Goal: Information Seeking & Learning: Learn about a topic

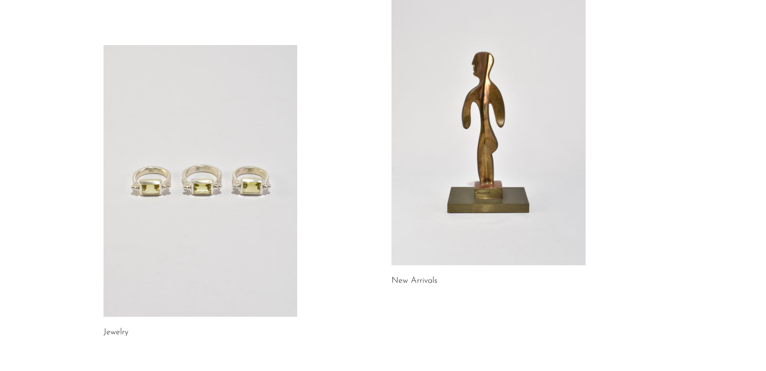
scroll to position [103, 0]
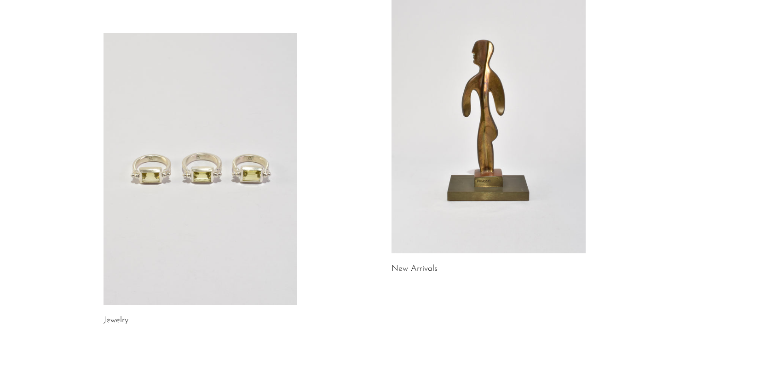
click at [173, 158] on link at bounding box center [200, 169] width 194 height 272
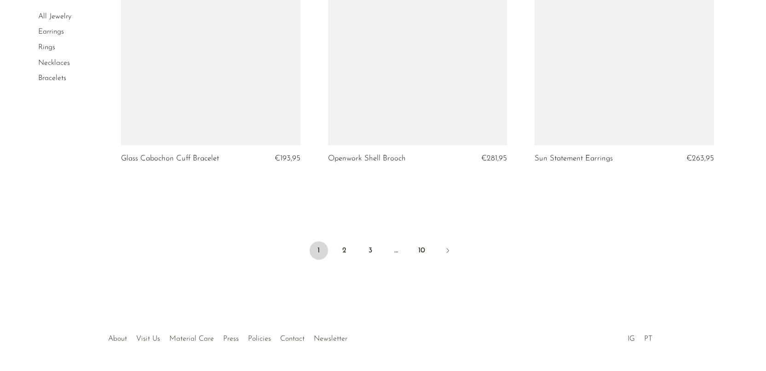
scroll to position [3406, 0]
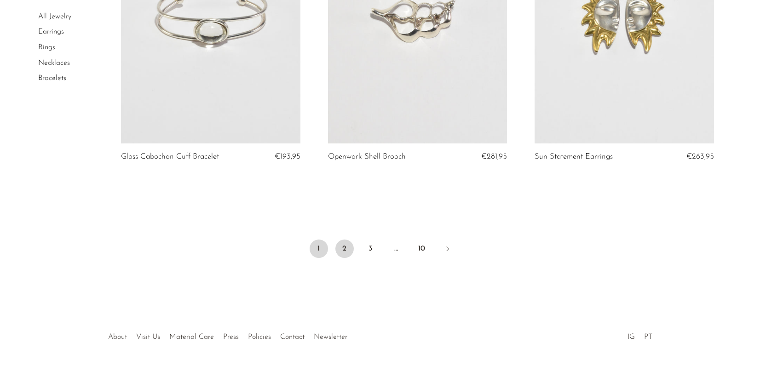
click at [342, 246] on link "2" at bounding box center [344, 249] width 18 height 18
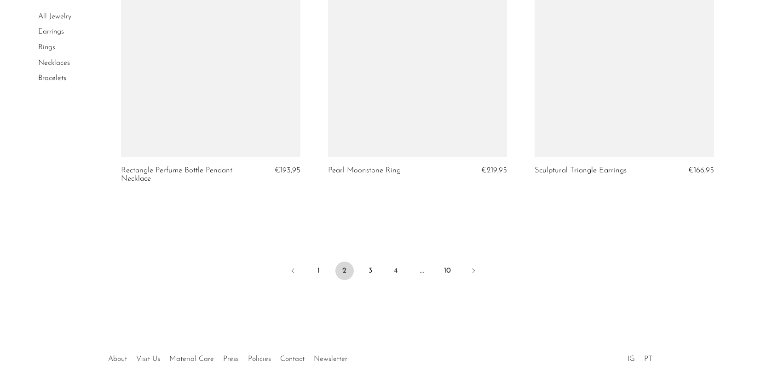
scroll to position [3408, 0]
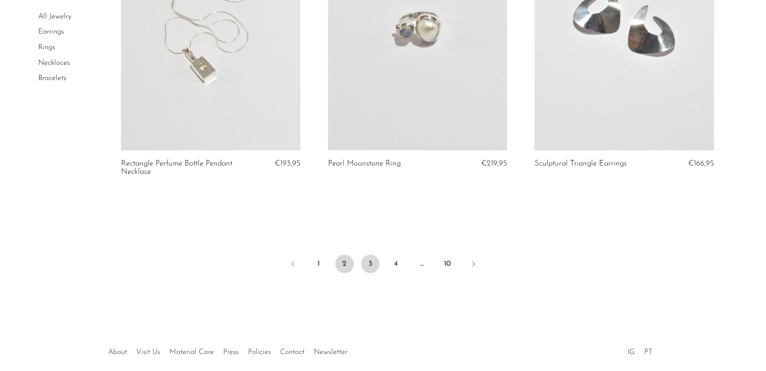
click at [371, 265] on link "3" at bounding box center [370, 264] width 18 height 18
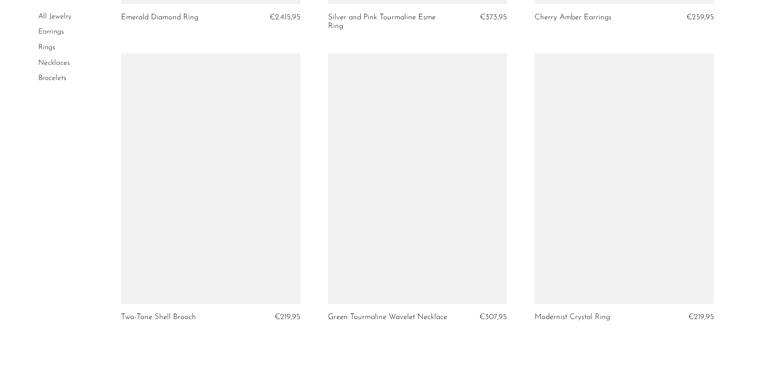
scroll to position [3434, 0]
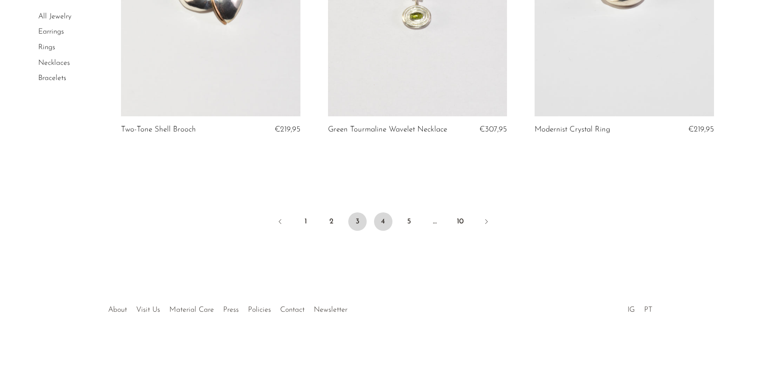
click at [384, 226] on link "4" at bounding box center [383, 221] width 18 height 18
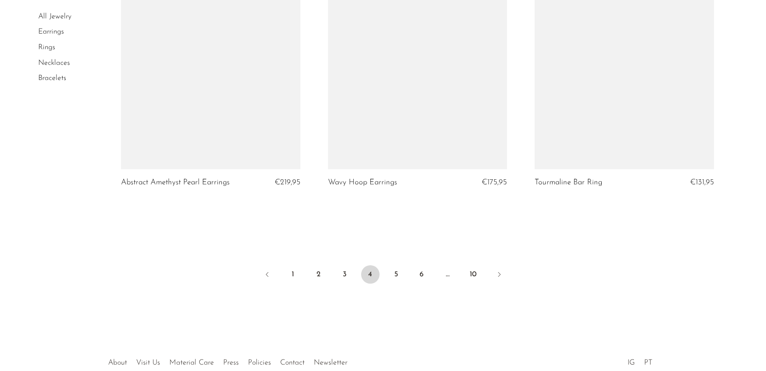
scroll to position [3383, 0]
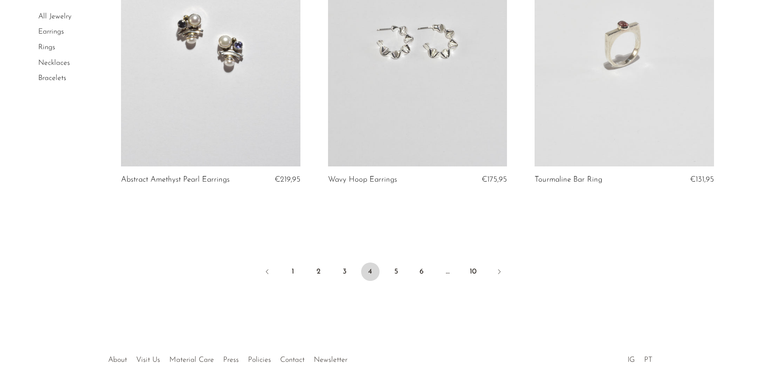
click at [404, 263] on li "5" at bounding box center [396, 273] width 18 height 20
click at [396, 263] on link "5" at bounding box center [396, 272] width 18 height 18
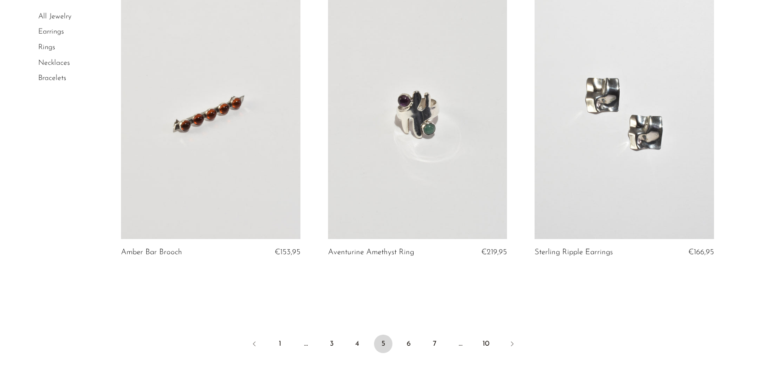
scroll to position [3425, 0]
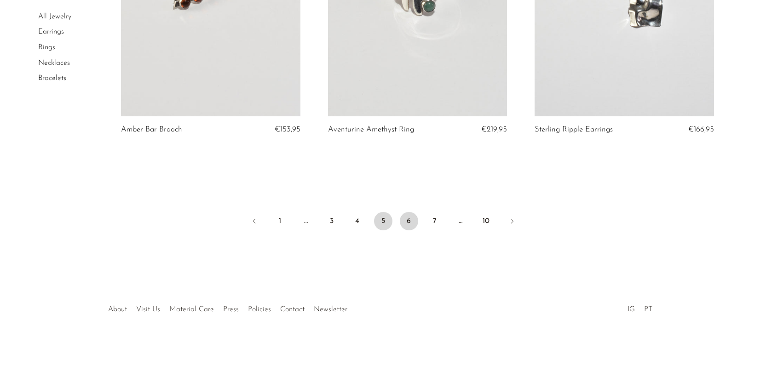
click at [416, 220] on link "6" at bounding box center [409, 221] width 18 height 18
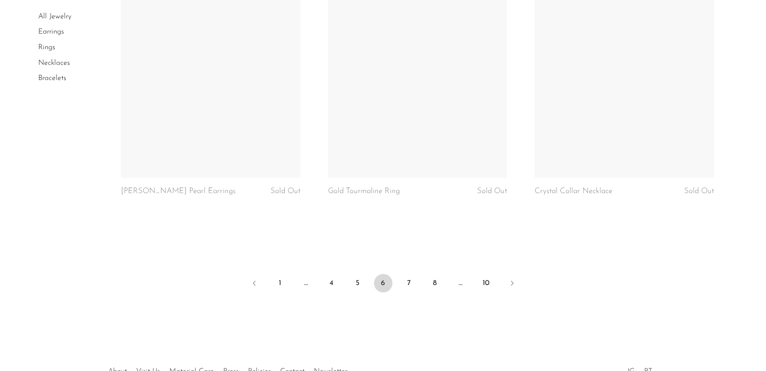
scroll to position [3434, 0]
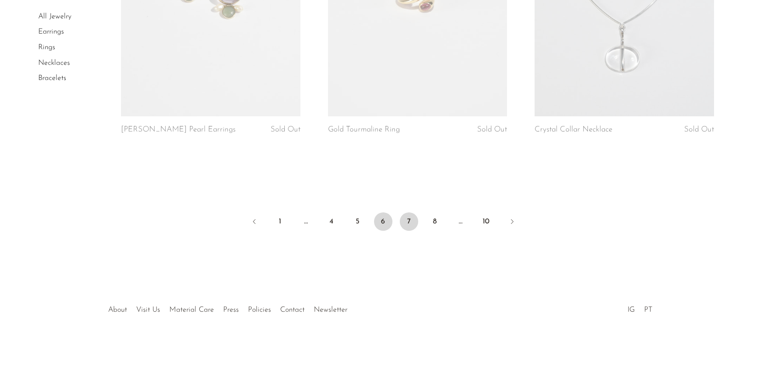
click at [413, 222] on link "7" at bounding box center [409, 221] width 18 height 18
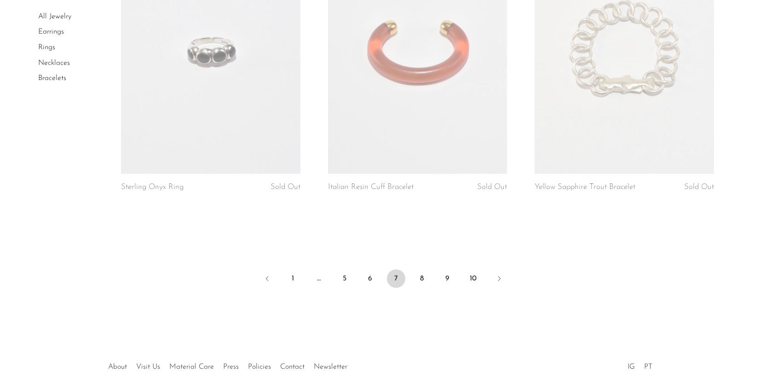
scroll to position [3382, 0]
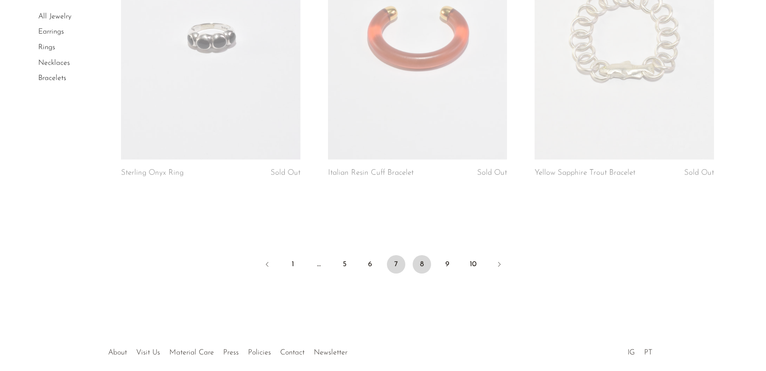
click at [429, 266] on link "8" at bounding box center [422, 264] width 18 height 18
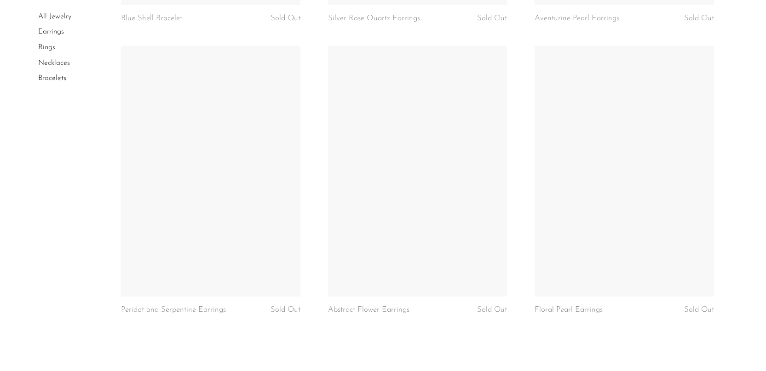
scroll to position [3389, 0]
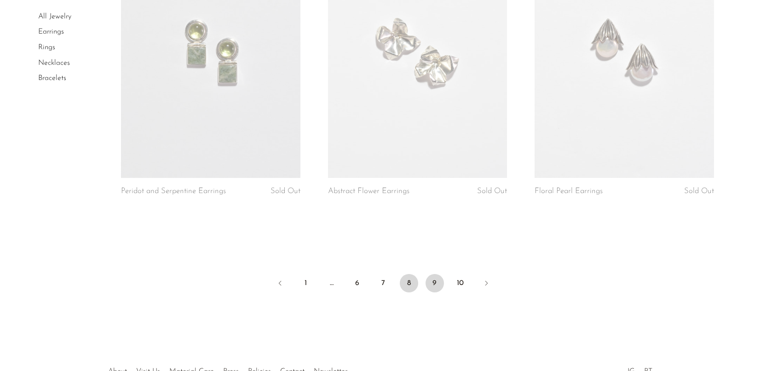
click at [432, 276] on link "9" at bounding box center [434, 283] width 18 height 18
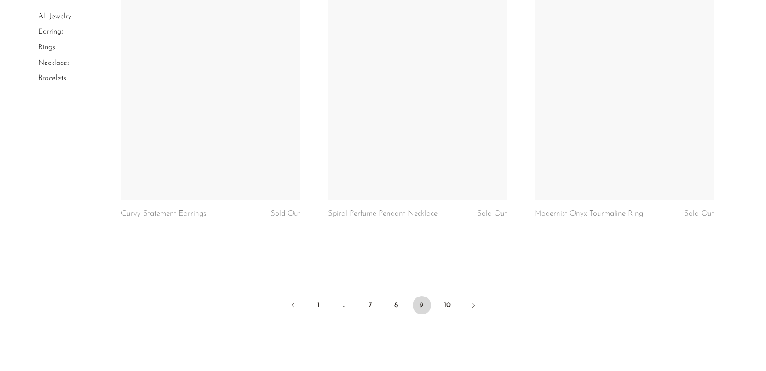
scroll to position [3442, 0]
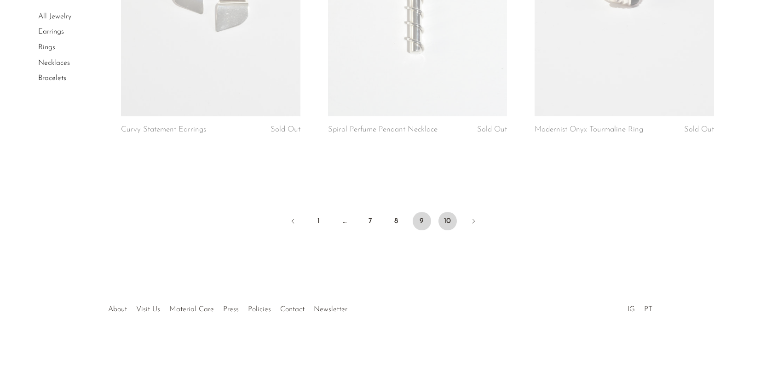
click at [454, 222] on link "10" at bounding box center [447, 221] width 18 height 18
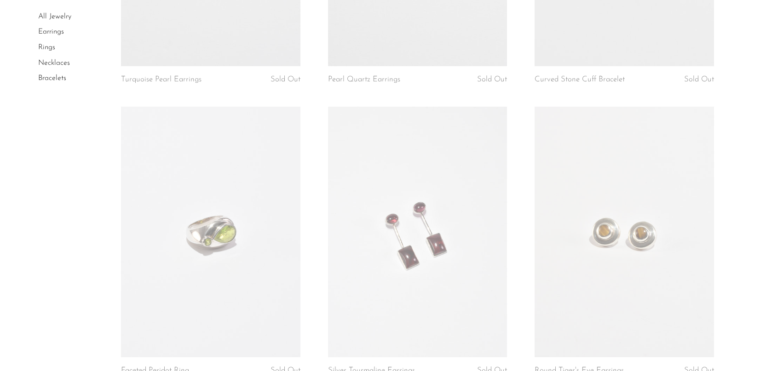
scroll to position [563, 0]
click at [609, 243] on link at bounding box center [623, 229] width 179 height 251
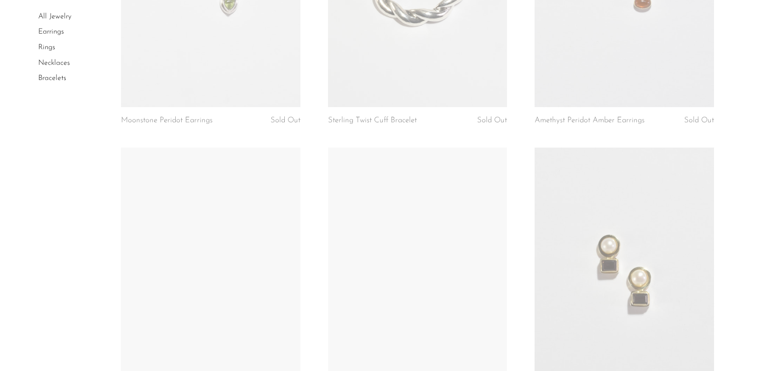
scroll to position [1968, 0]
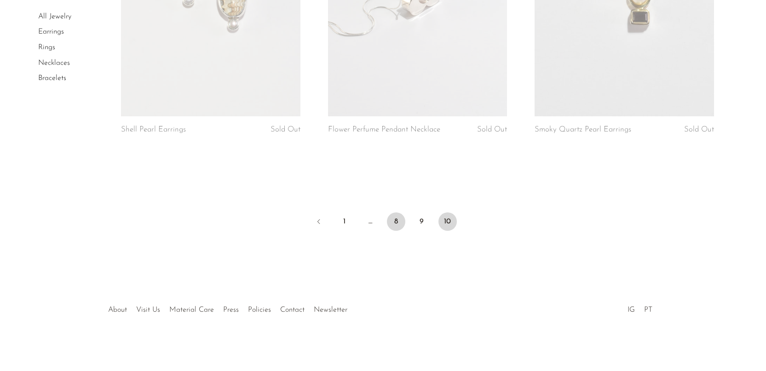
click at [396, 221] on link "8" at bounding box center [396, 221] width 18 height 18
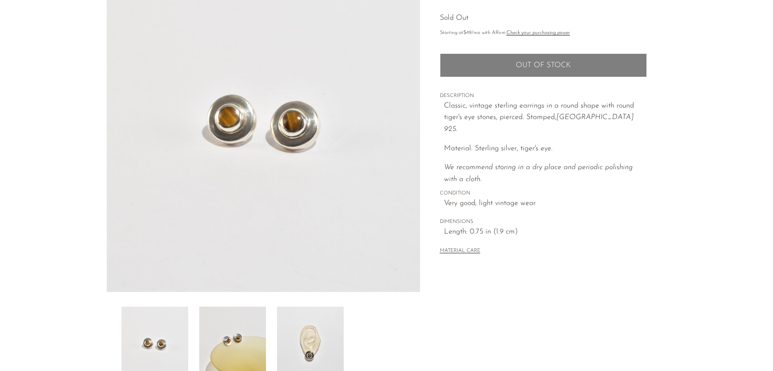
scroll to position [228, 0]
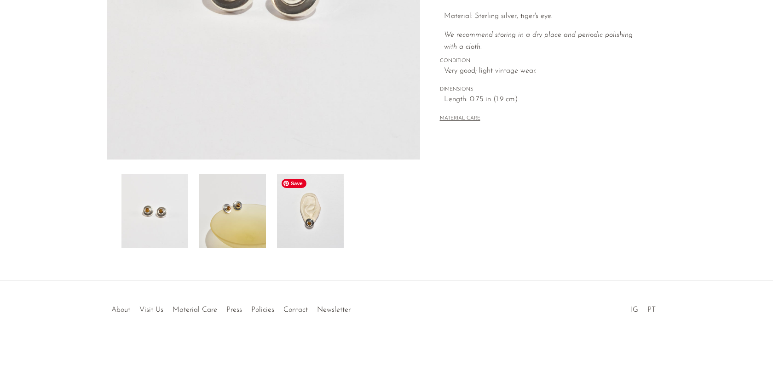
click at [302, 209] on img at bounding box center [310, 211] width 67 height 74
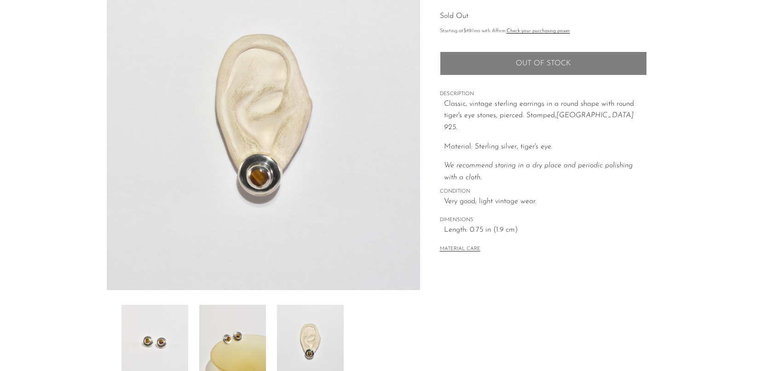
scroll to position [98, 0]
drag, startPoint x: 553, startPoint y: 113, endPoint x: 591, endPoint y: 114, distance: 38.2
click at [591, 114] on p "Classic, vintage sterling earrings in a round shape with round tiger's eye ston…" at bounding box center [545, 115] width 203 height 35
click at [591, 114] on em "Mexico 925." at bounding box center [538, 120] width 189 height 19
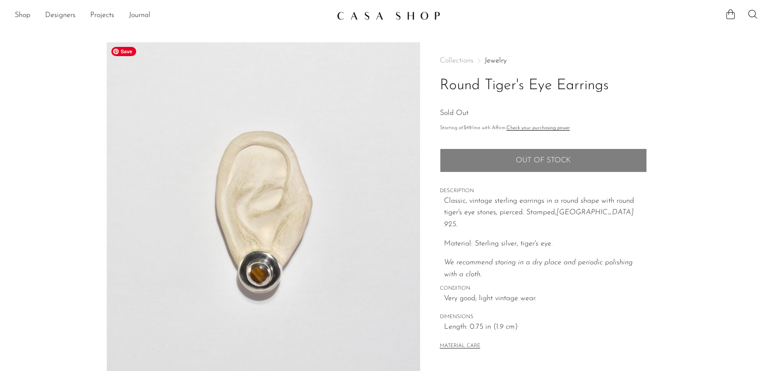
scroll to position [228, 0]
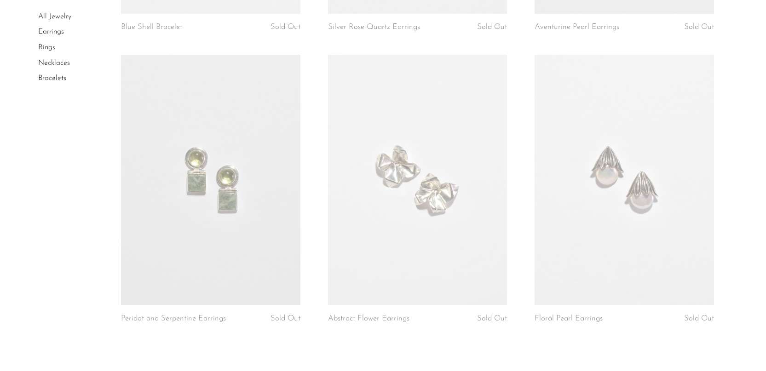
scroll to position [3442, 0]
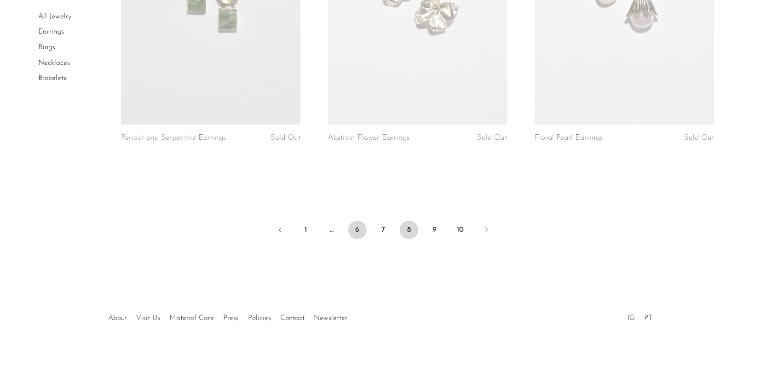
click at [353, 222] on link "6" at bounding box center [357, 230] width 18 height 18
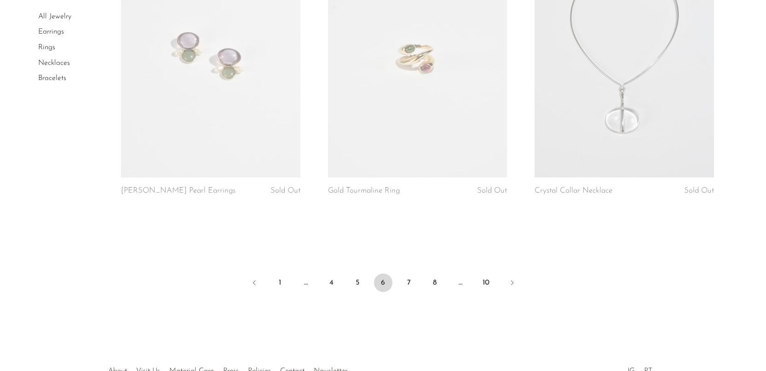
scroll to position [3434, 0]
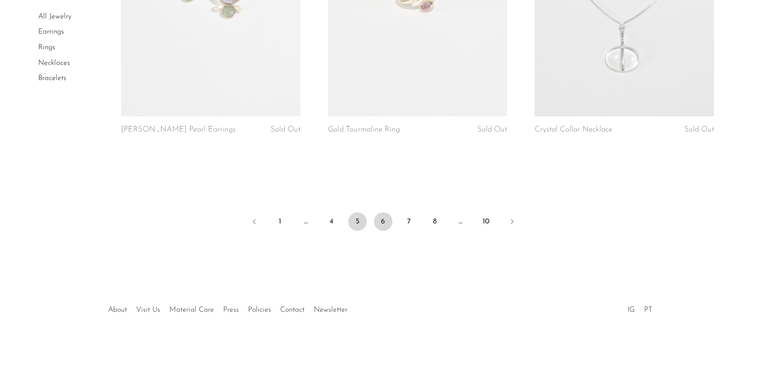
click at [357, 226] on link "5" at bounding box center [357, 221] width 18 height 18
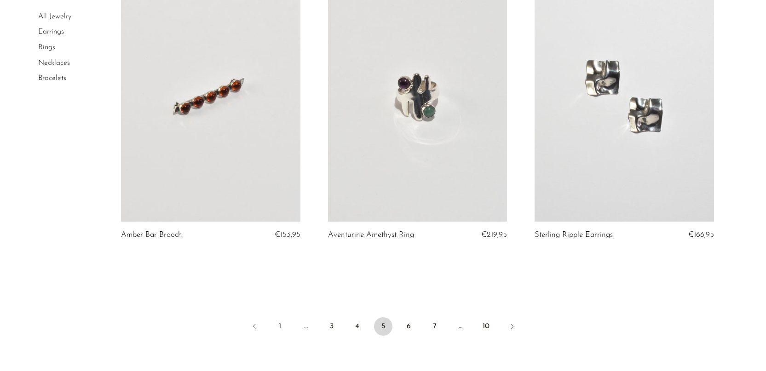
scroll to position [3337, 0]
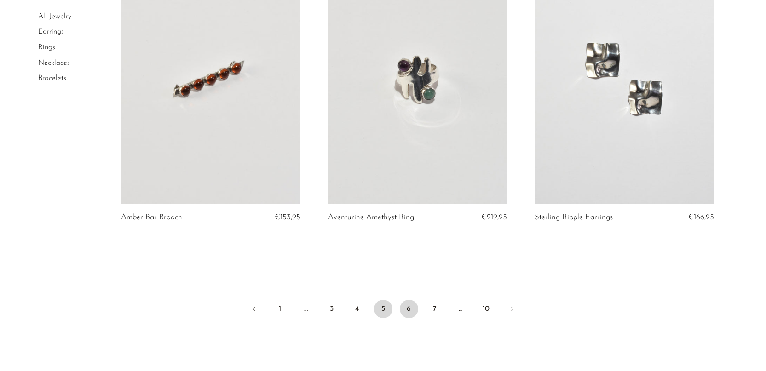
click at [413, 308] on link "6" at bounding box center [409, 309] width 18 height 18
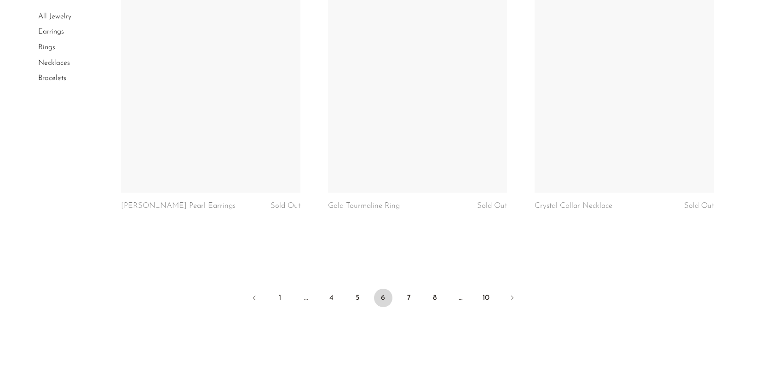
scroll to position [3434, 0]
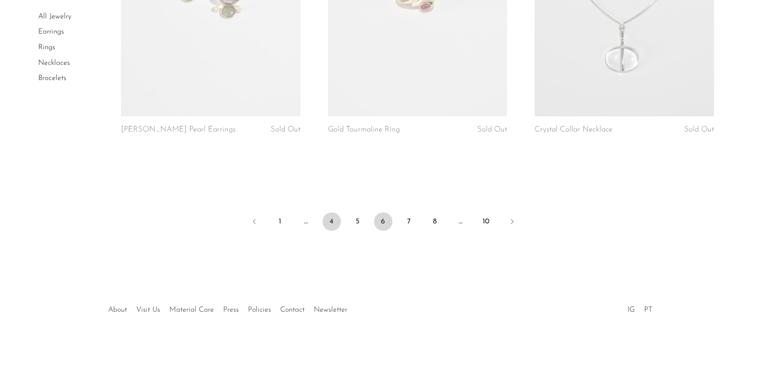
click at [333, 223] on link "4" at bounding box center [331, 221] width 18 height 18
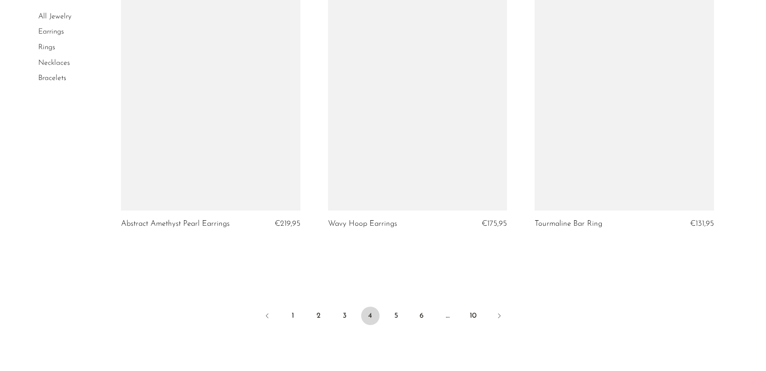
scroll to position [3348, 0]
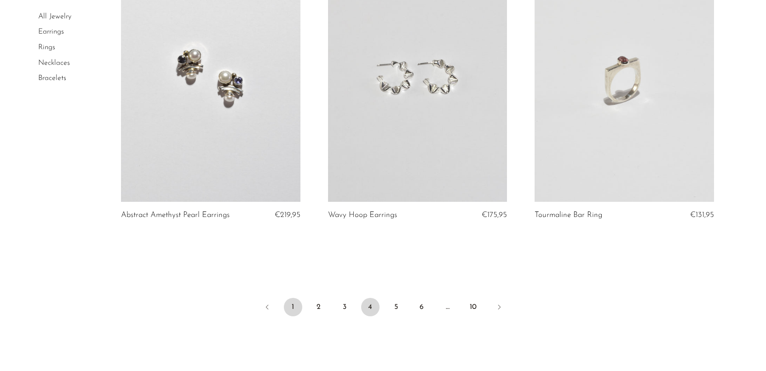
click at [292, 299] on link "1" at bounding box center [293, 307] width 18 height 18
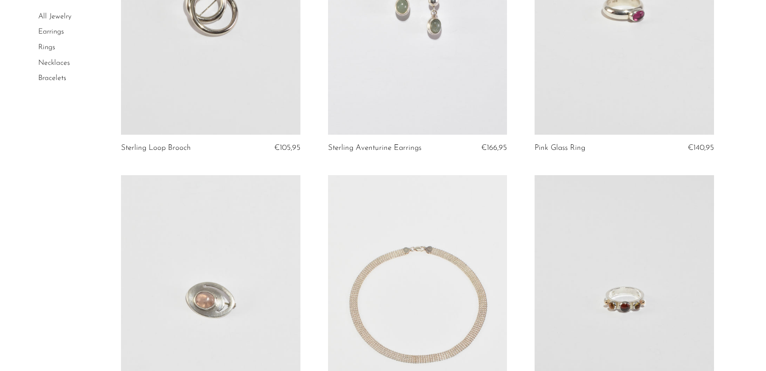
scroll to position [2439, 0]
